Goal: Information Seeking & Learning: Learn about a topic

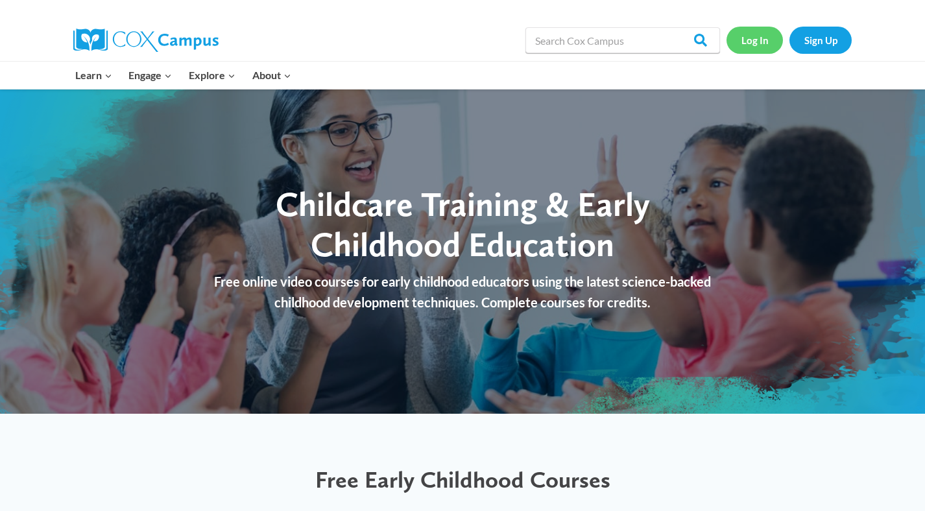
click at [766, 40] on link "Log In" at bounding box center [755, 40] width 56 height 27
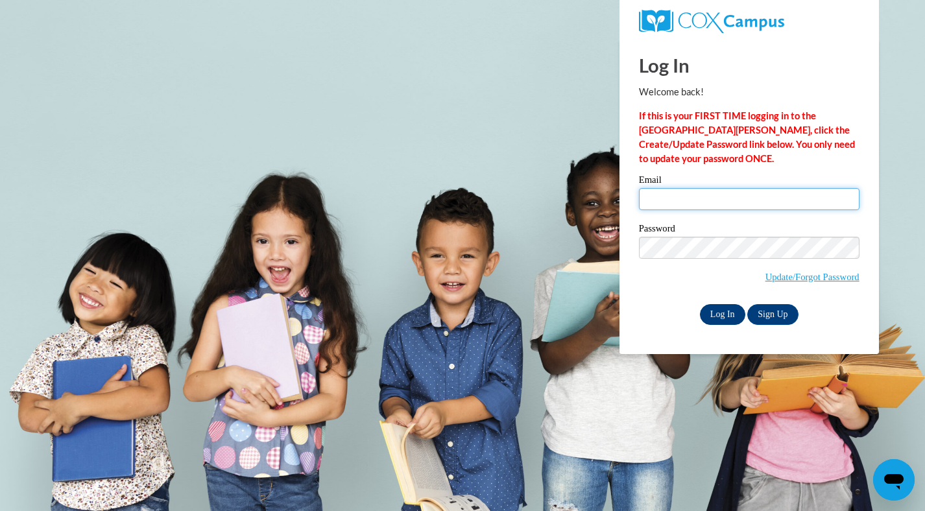
type input "Alana.LearningLegends@Gmail.Com"
click at [718, 315] on input "Log In" at bounding box center [722, 314] width 45 height 21
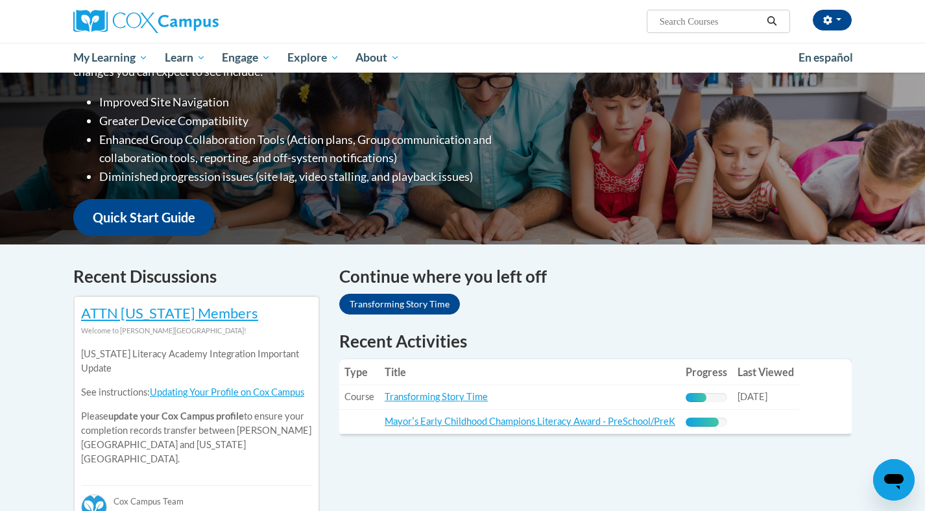
scroll to position [298, 0]
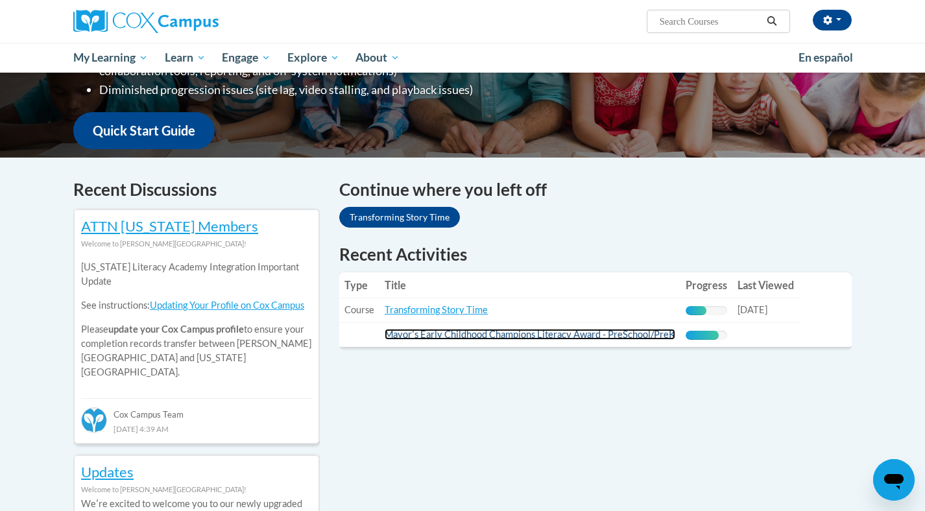
click at [447, 332] on link "Mayorʹs Early Childhood Champions Literacy Award - PreSchool/PreK" at bounding box center [530, 334] width 291 height 11
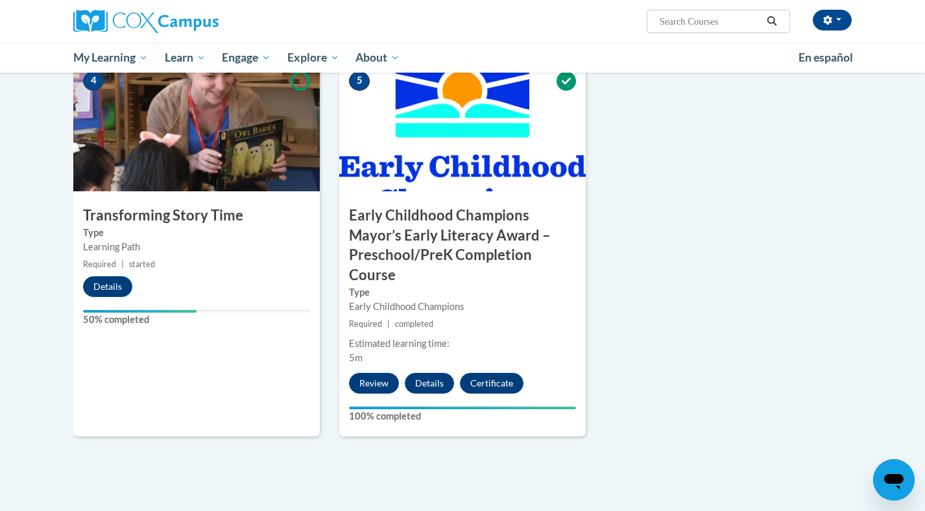
scroll to position [717, 0]
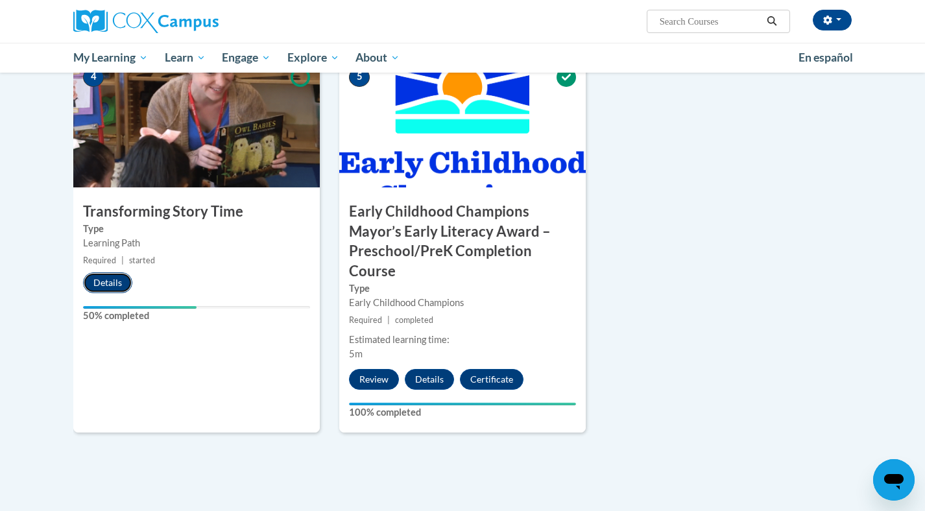
click at [118, 280] on button "Details" at bounding box center [107, 282] width 49 height 21
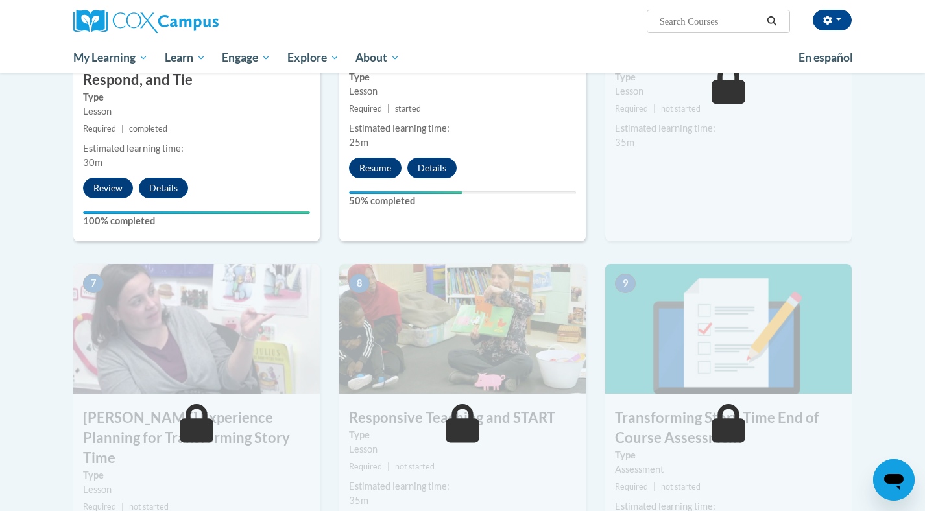
scroll to position [793, 0]
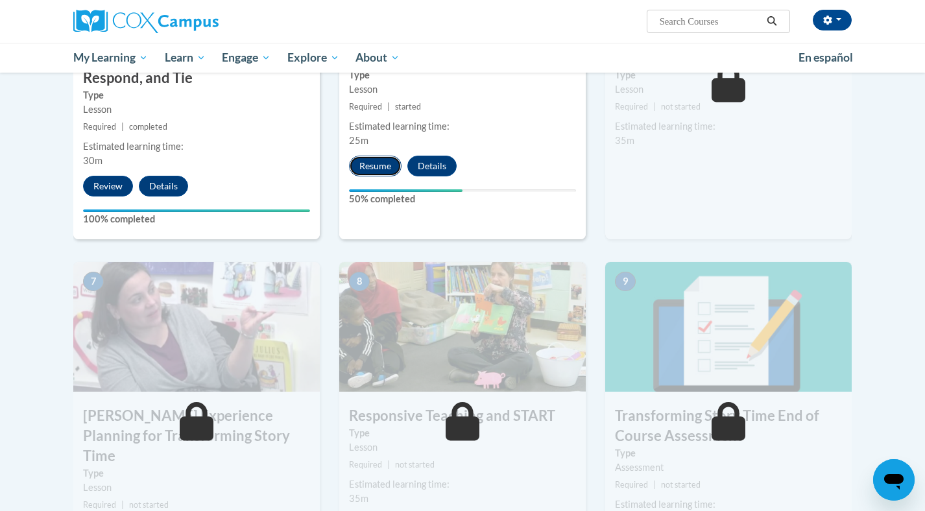
click at [389, 168] on button "Resume" at bounding box center [375, 166] width 53 height 21
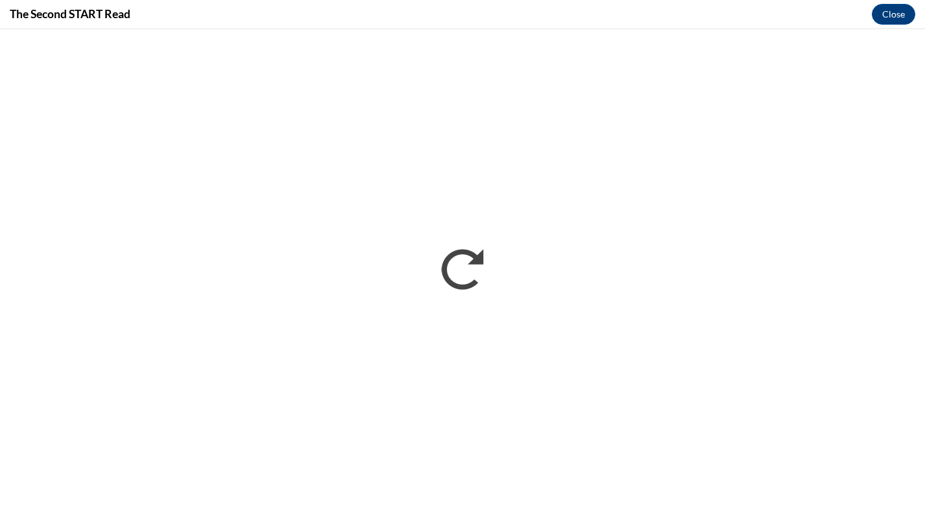
scroll to position [0, 0]
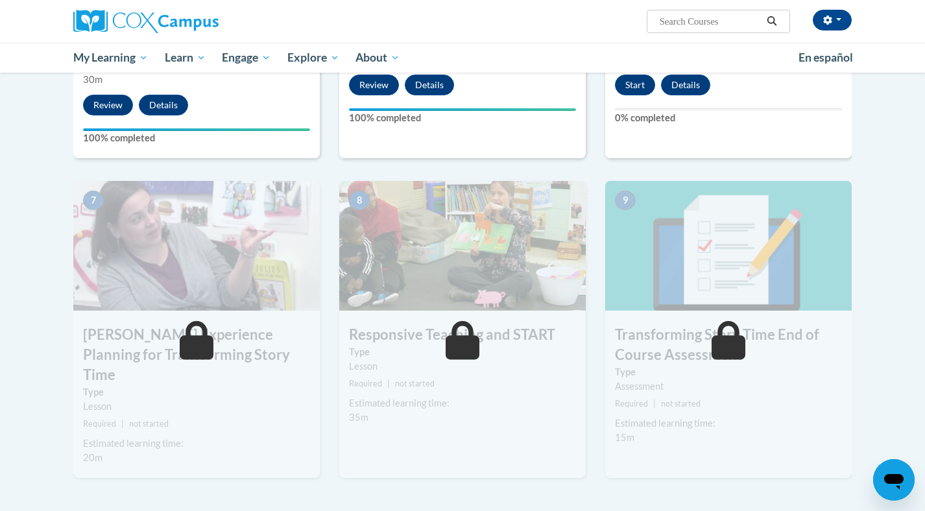
scroll to position [875, 0]
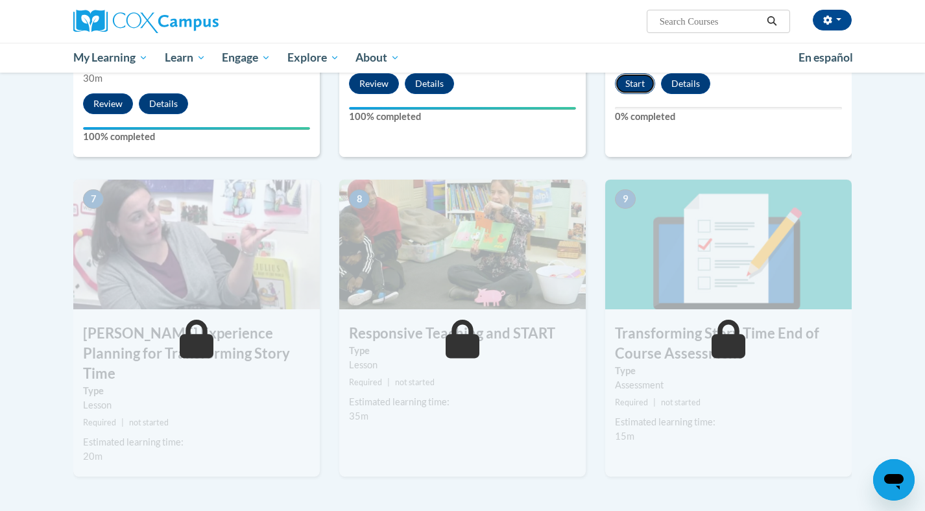
click at [629, 86] on button "Start" at bounding box center [635, 83] width 40 height 21
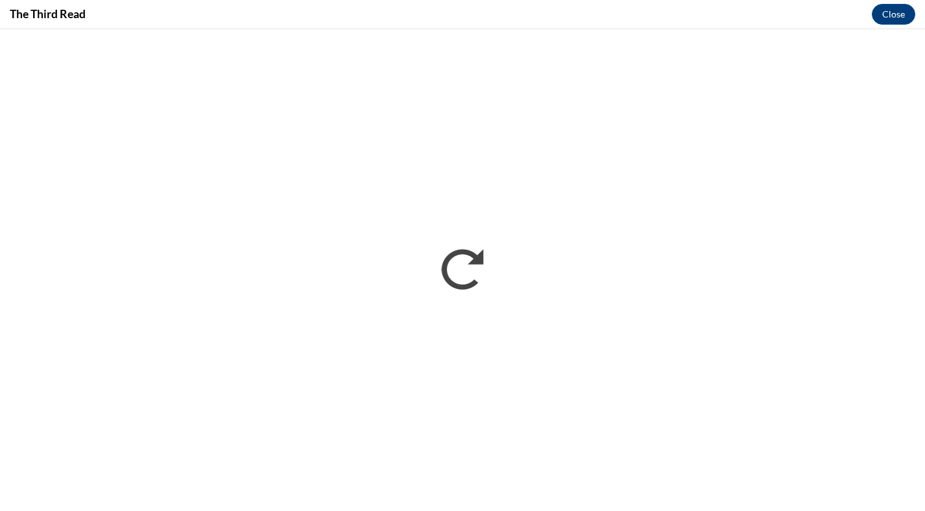
scroll to position [0, 0]
